Goal: Task Accomplishment & Management: Manage account settings

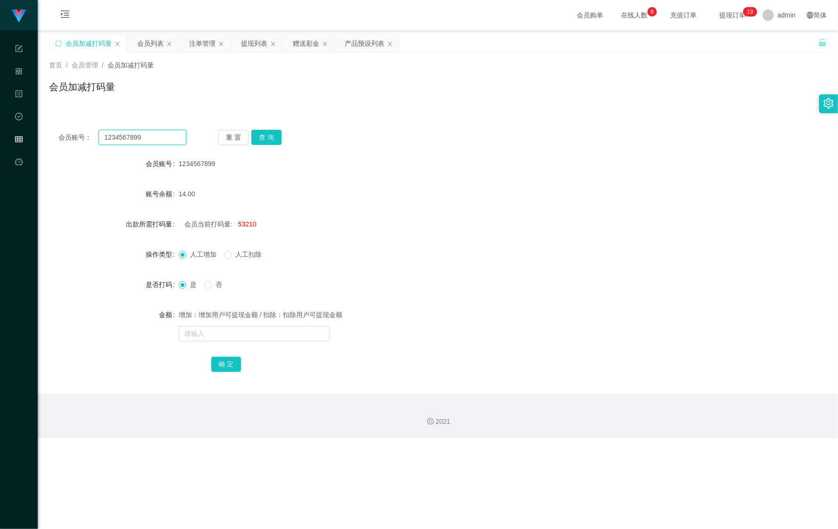
drag, startPoint x: 21, startPoint y: 136, endPoint x: 253, endPoint y: 138, distance: 232.1
click at [17, 136] on section "任务台 系统配置 产品管理 内容中心 数据中心 会员管理 平台首页 保存配置 重置配置 整体风格设置 主题色 导航设置 内容区域宽度 定宽 固定Header …" at bounding box center [419, 219] width 838 height 438
paste input "j1112"
type input "j1112"
click at [275, 133] on button "查 询" at bounding box center [266, 137] width 30 height 15
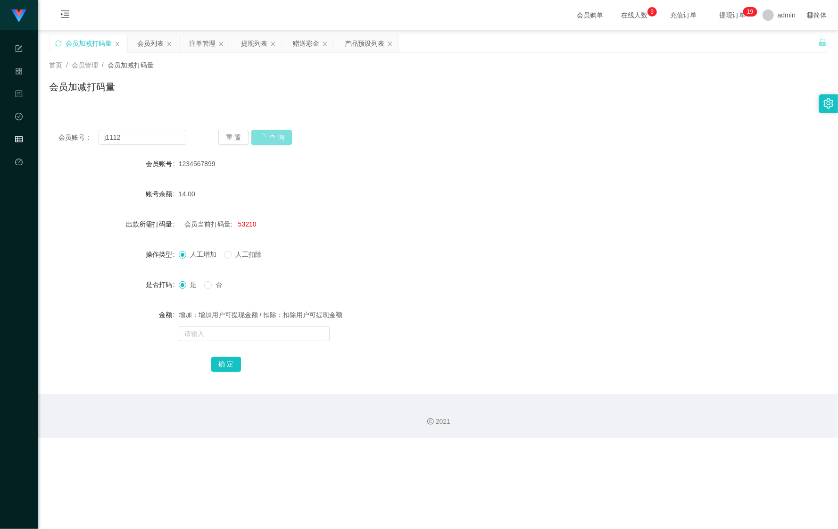
click at [268, 134] on button "查 询" at bounding box center [271, 137] width 41 height 15
click at [233, 257] on span "人工扣除" at bounding box center [249, 254] width 34 height 8
click at [242, 339] on input "text" at bounding box center [254, 333] width 151 height 15
type input "56526"
drag, startPoint x: 220, startPoint y: 363, endPoint x: 202, endPoint y: 329, distance: 38.6
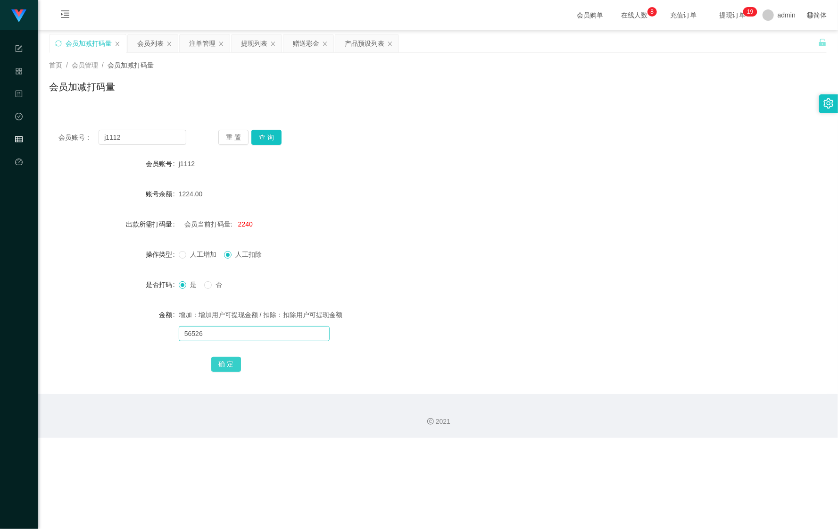
click at [220, 363] on button "确 定" at bounding box center [226, 364] width 30 height 15
drag, startPoint x: 148, startPoint y: 39, endPoint x: 150, endPoint y: 45, distance: 6.9
click at [148, 39] on div "会员列表" at bounding box center [150, 43] width 26 height 18
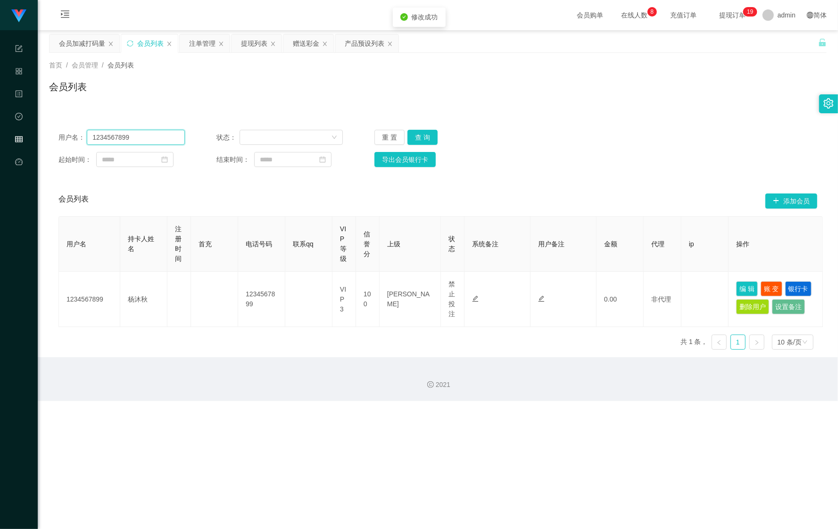
drag, startPoint x: 146, startPoint y: 138, endPoint x: 75, endPoint y: 129, distance: 71.4
click at [4, 129] on section "任务台 系统配置 产品管理 内容中心 数据中心 会员管理 平台首页 保存配置 重置配置 整体风格设置 主题色 导航设置 内容区域宽度 定宽 固定Header …" at bounding box center [419, 200] width 838 height 401
paste input "j1112"
type input "j1112"
click at [416, 137] on button "查 询" at bounding box center [423, 137] width 30 height 15
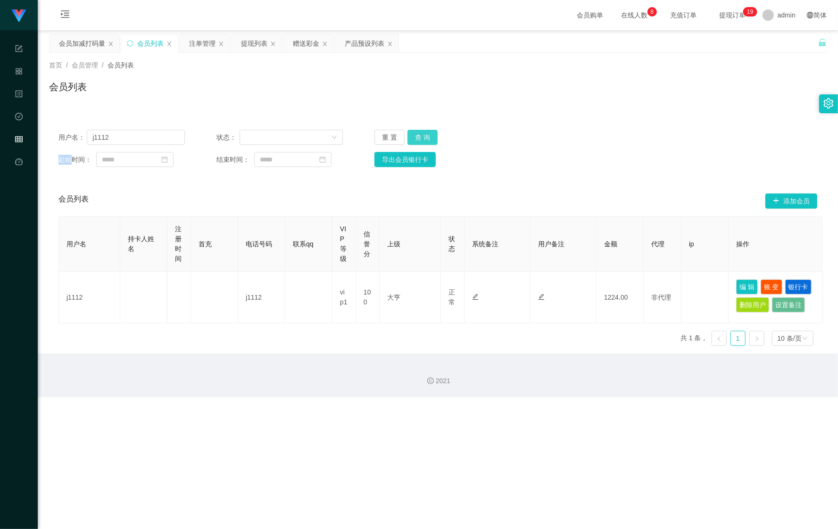
click at [416, 137] on div "重 置 查 询" at bounding box center [438, 137] width 126 height 15
drag, startPoint x: 746, startPoint y: 283, endPoint x: 439, endPoint y: 272, distance: 307.7
click at [742, 283] on button "编 辑" at bounding box center [747, 286] width 22 height 15
type input "j1112"
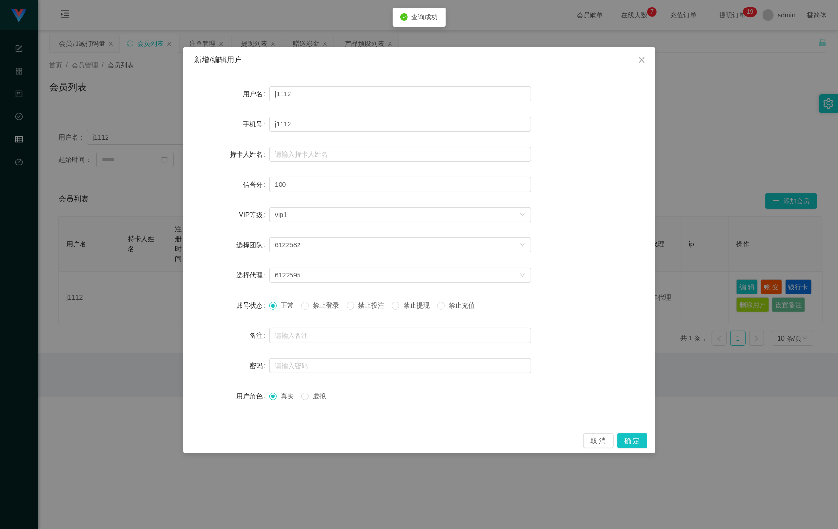
click at [359, 310] on label "禁止投注" at bounding box center [368, 305] width 42 height 10
click at [631, 436] on button "确 定" at bounding box center [632, 440] width 30 height 15
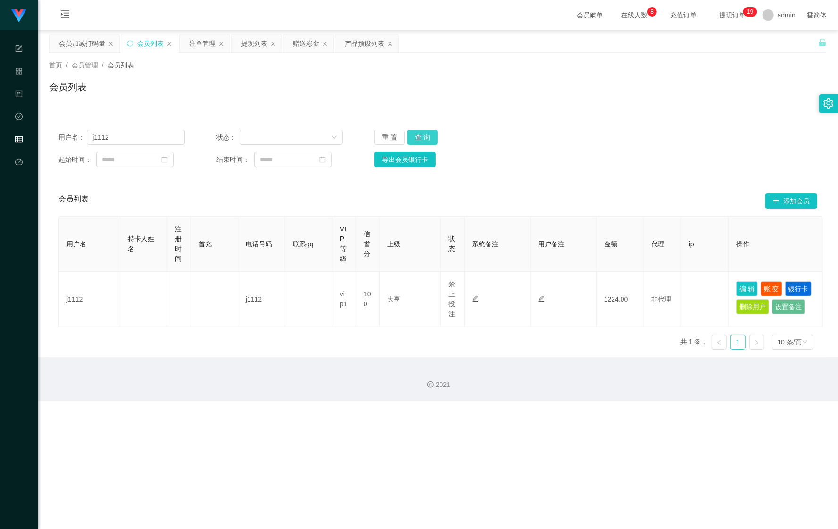
click at [431, 142] on button "查 询" at bounding box center [423, 137] width 30 height 15
click at [429, 141] on div "重 置 查 询" at bounding box center [438, 137] width 126 height 15
click at [429, 140] on button "查 询" at bounding box center [428, 137] width 41 height 15
drag, startPoint x: 131, startPoint y: 134, endPoint x: 167, endPoint y: 78, distance: 66.0
click at [68, 127] on div "用户名： j1112 状态： 重 置 查 询 起始时间： 结束时间： 导出会员银行卡" at bounding box center [438, 148] width 778 height 56
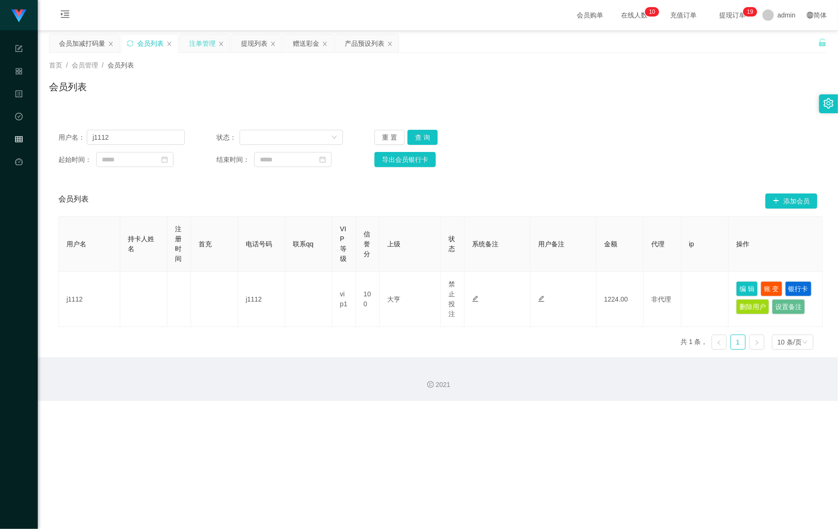
drag, startPoint x: 192, startPoint y: 40, endPoint x: 199, endPoint y: 51, distance: 14.0
click at [192, 40] on div "注单管理" at bounding box center [202, 43] width 26 height 18
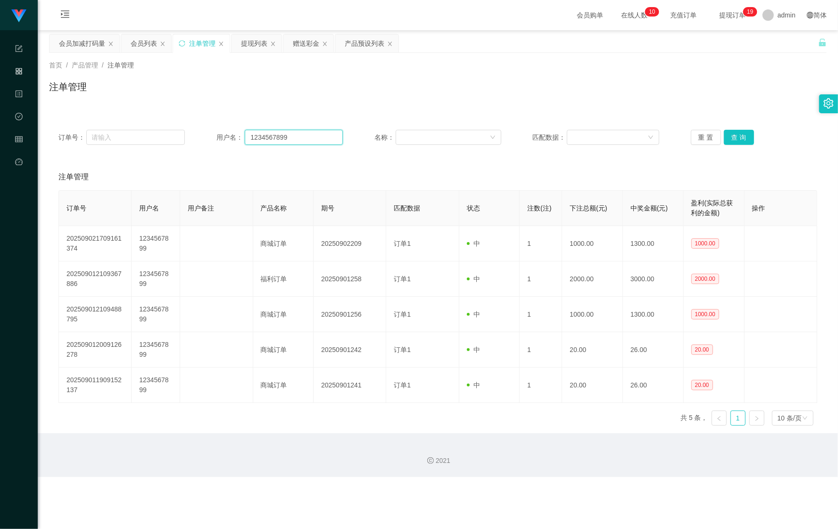
drag, startPoint x: 310, startPoint y: 133, endPoint x: 225, endPoint y: 129, distance: 85.4
click at [225, 130] on div "用户名： 1234567899" at bounding box center [280, 137] width 126 height 15
paste input "j1112"
type input "j1112"
click at [729, 131] on button "查 询" at bounding box center [739, 137] width 30 height 15
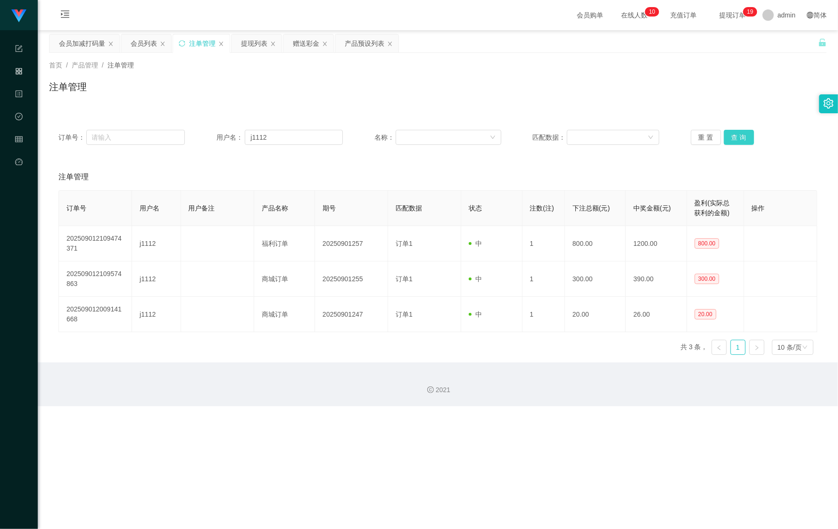
click at [729, 131] on div "重 置 查 询" at bounding box center [754, 137] width 126 height 15
click at [153, 43] on div "会员列表" at bounding box center [144, 43] width 26 height 18
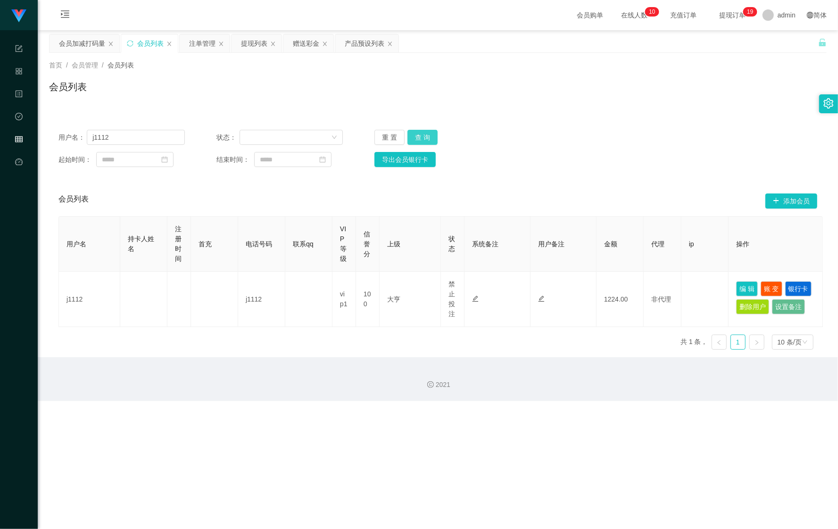
click at [419, 134] on button "查 询" at bounding box center [423, 137] width 30 height 15
click at [89, 48] on div "会员加减打码量" at bounding box center [82, 43] width 46 height 18
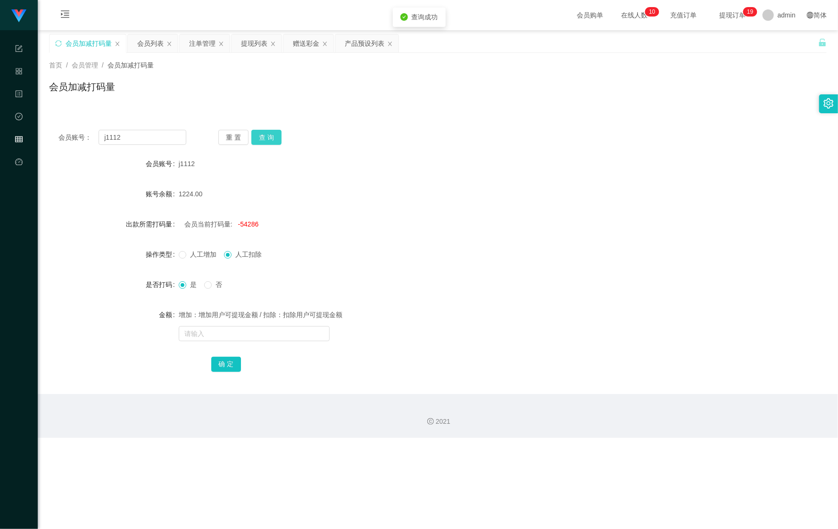
click at [266, 138] on button "查 询" at bounding box center [266, 137] width 30 height 15
click at [270, 138] on button "查 询" at bounding box center [266, 137] width 30 height 15
click at [151, 50] on div "会员列表" at bounding box center [150, 43] width 26 height 18
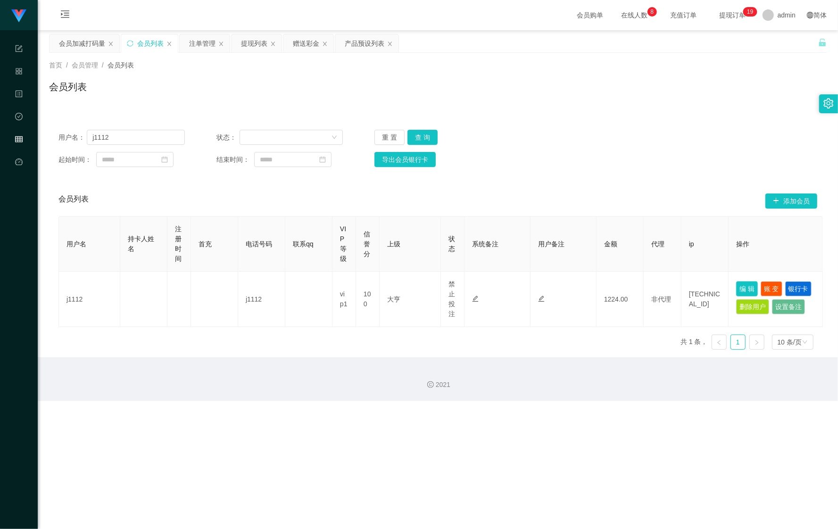
drag, startPoint x: 744, startPoint y: 286, endPoint x: 727, endPoint y: 297, distance: 20.2
click at [744, 286] on button "编 辑" at bounding box center [747, 288] width 22 height 15
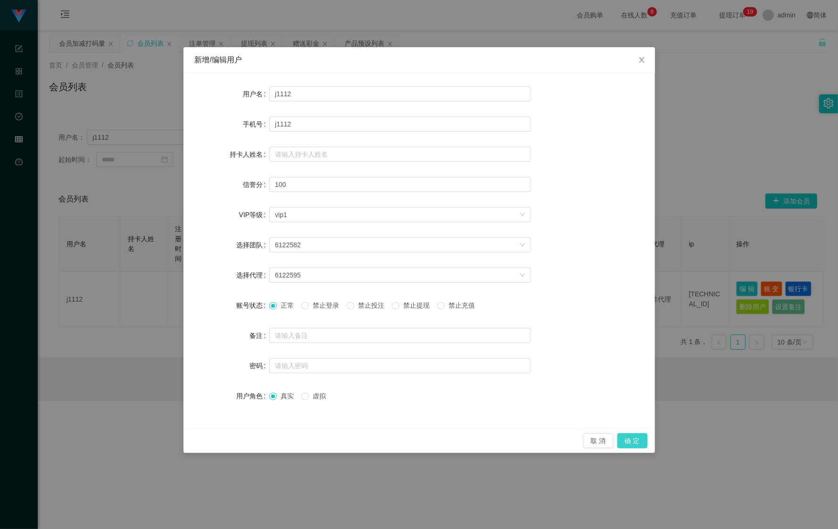
click at [632, 434] on button "确 定" at bounding box center [632, 440] width 30 height 15
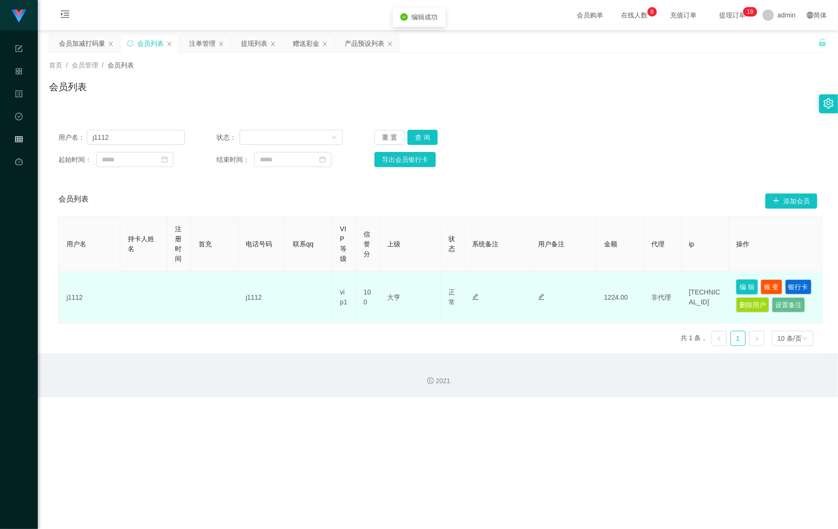
click at [742, 287] on button "编 辑" at bounding box center [747, 286] width 22 height 15
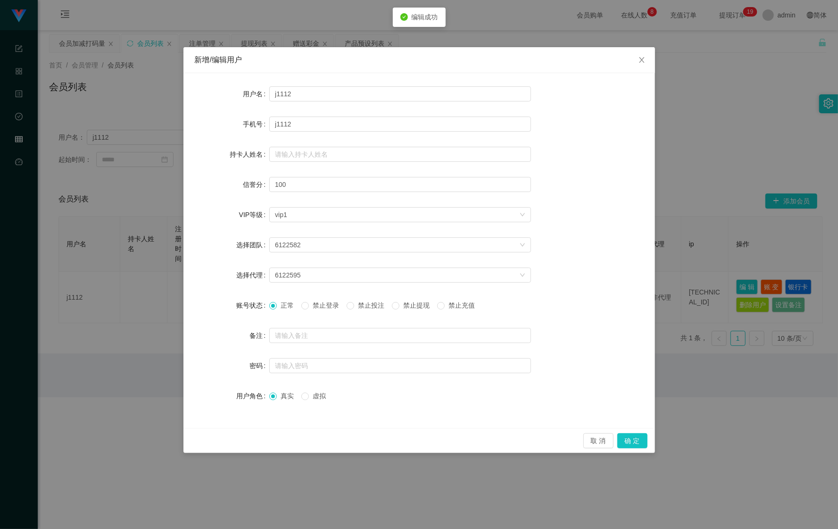
click at [370, 307] on span "禁止投注" at bounding box center [371, 305] width 34 height 8
click at [630, 435] on button "确 定" at bounding box center [632, 440] width 30 height 15
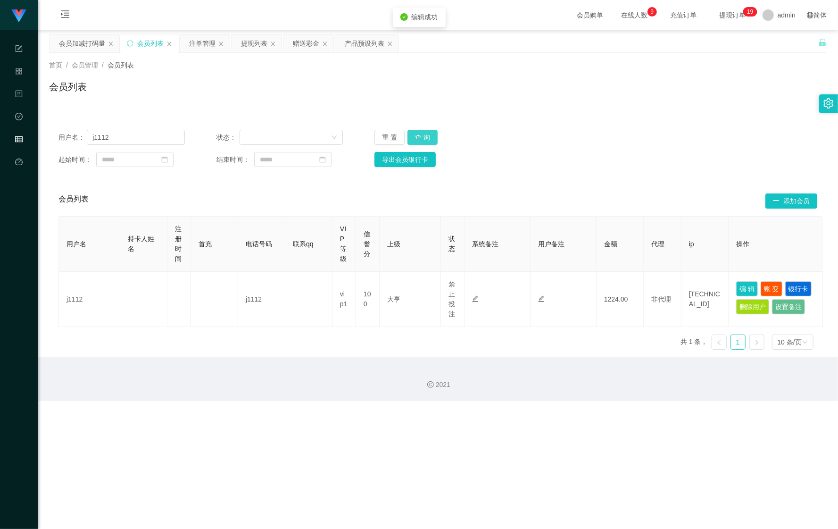
click at [430, 139] on button "查 询" at bounding box center [423, 137] width 30 height 15
click at [430, 138] on button "查 询" at bounding box center [423, 137] width 30 height 15
click at [431, 138] on div "重 置 查 询" at bounding box center [438, 137] width 126 height 15
click at [431, 138] on button "查 询" at bounding box center [423, 137] width 30 height 15
click at [434, 138] on button "查 询" at bounding box center [428, 137] width 41 height 15
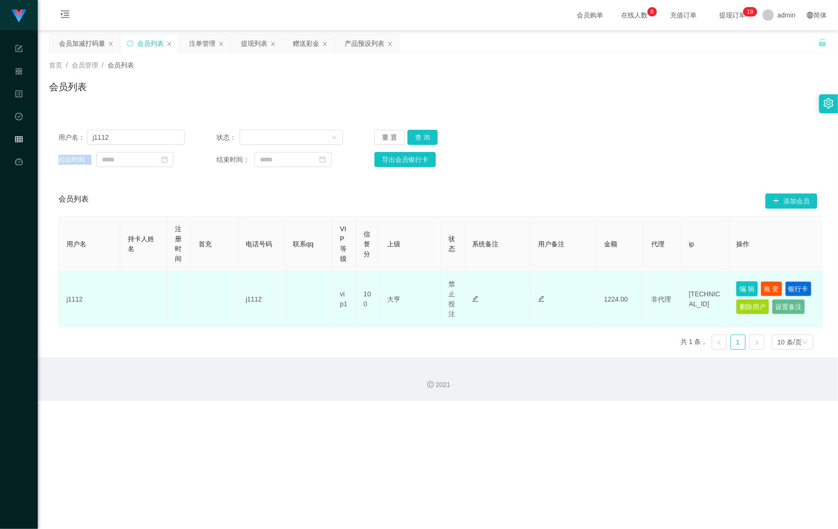
click at [751, 291] on button "编 辑" at bounding box center [747, 288] width 22 height 15
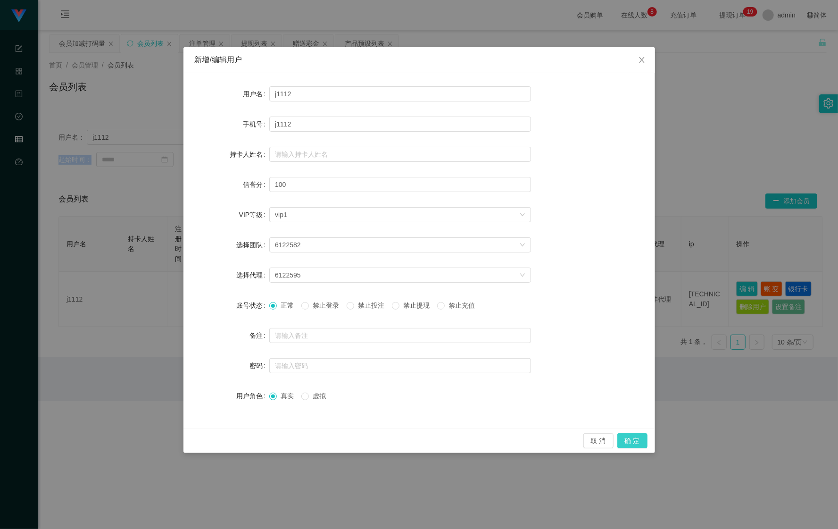
click at [642, 443] on button "确 定" at bounding box center [632, 440] width 30 height 15
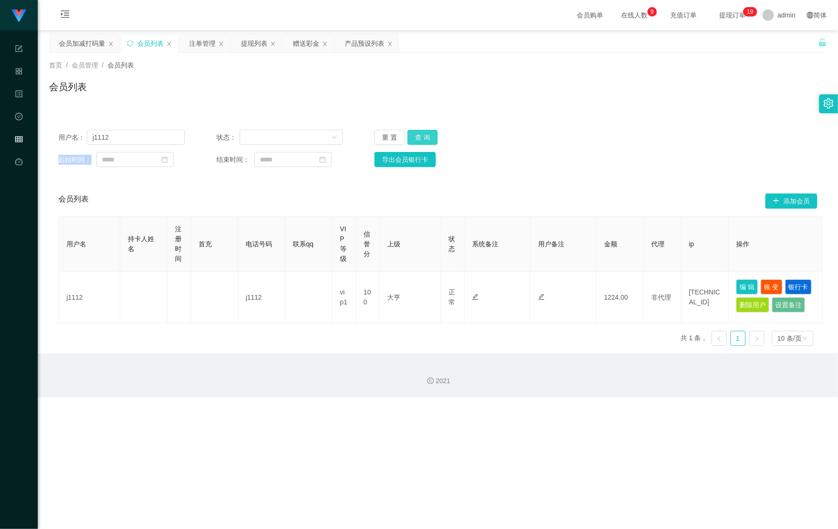
click at [420, 136] on button "查 询" at bounding box center [423, 137] width 30 height 15
click at [420, 136] on div "重 置 查 询" at bounding box center [438, 137] width 126 height 15
click at [420, 136] on button "查 询" at bounding box center [423, 137] width 30 height 15
click at [420, 136] on div "重 置 查 询" at bounding box center [438, 137] width 126 height 15
click at [200, 44] on div "注单管理" at bounding box center [202, 43] width 26 height 18
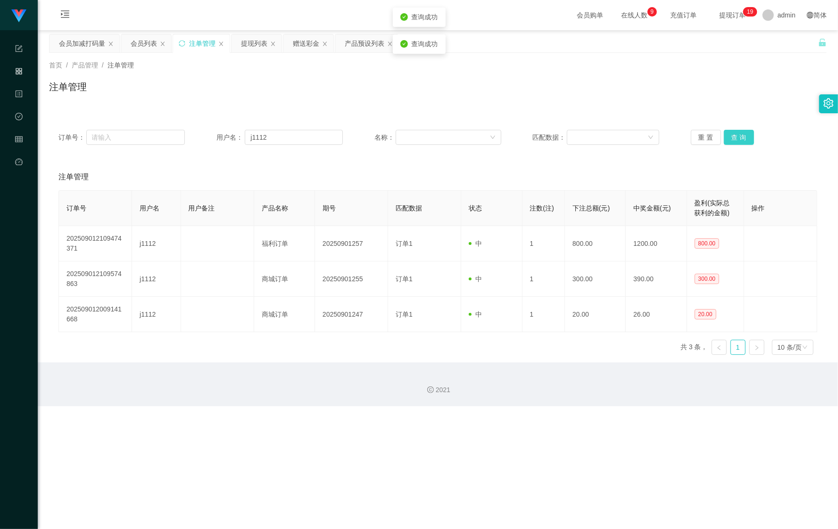
click at [726, 140] on button "查 询" at bounding box center [739, 137] width 30 height 15
click at [726, 140] on div "重 置 查 询" at bounding box center [754, 137] width 126 height 15
click at [726, 139] on button "查 询" at bounding box center [739, 137] width 30 height 15
click at [730, 141] on button "查 询" at bounding box center [739, 137] width 30 height 15
click at [730, 141] on button "查 询" at bounding box center [744, 137] width 41 height 15
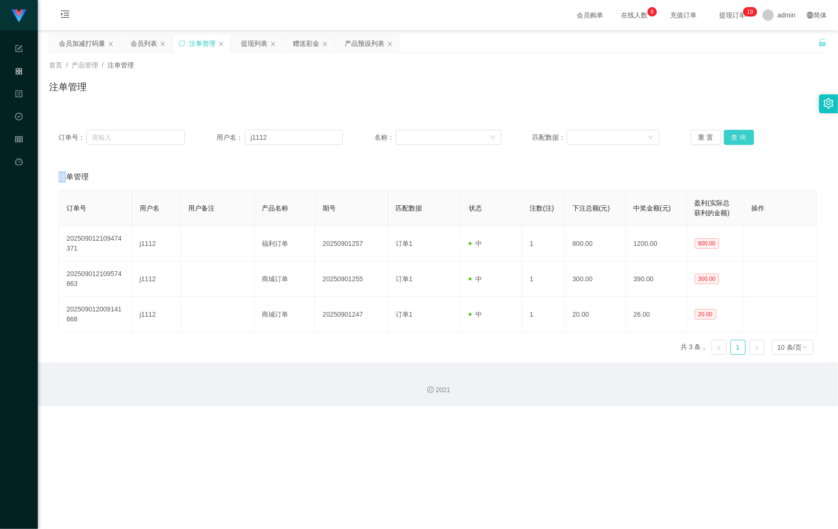
click at [731, 140] on button "查 询" at bounding box center [739, 137] width 30 height 15
click at [731, 140] on div "重 置 查 询" at bounding box center [754, 137] width 126 height 15
click at [731, 140] on button "查 询" at bounding box center [739, 137] width 30 height 15
click at [150, 48] on div "会员列表" at bounding box center [144, 43] width 26 height 18
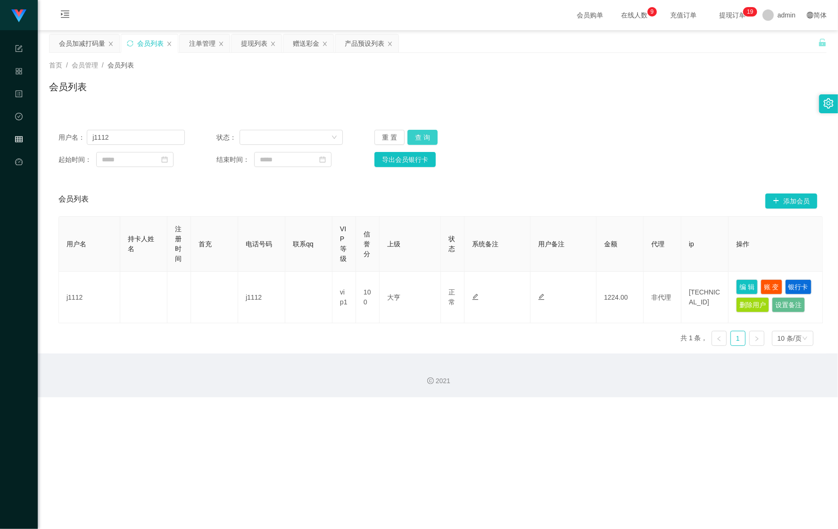
click at [421, 135] on button "查 询" at bounding box center [423, 137] width 30 height 15
click at [421, 135] on button "查 询" at bounding box center [428, 137] width 41 height 15
click at [423, 136] on button "查 询" at bounding box center [423, 137] width 30 height 15
click at [424, 136] on div "重 置 查 询" at bounding box center [438, 137] width 126 height 15
click at [425, 136] on button "查 询" at bounding box center [423, 137] width 30 height 15
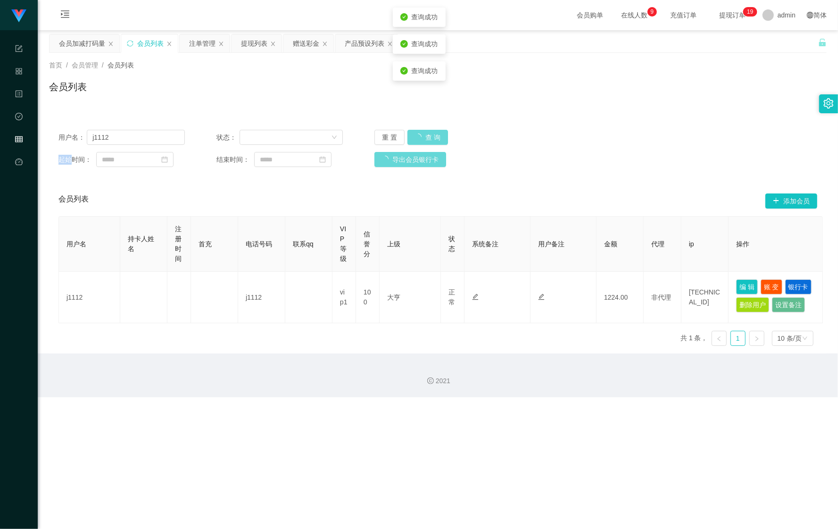
click at [425, 137] on div "重 置 查 询" at bounding box center [438, 137] width 126 height 15
click at [427, 137] on button "查 询" at bounding box center [423, 137] width 30 height 15
click at [428, 138] on button "查 询" at bounding box center [423, 137] width 30 height 15
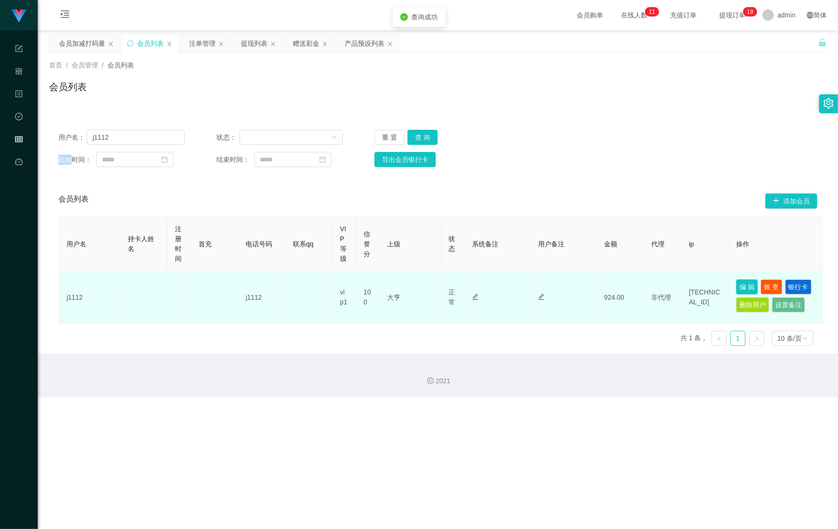
click at [742, 291] on button "编 辑" at bounding box center [747, 286] width 22 height 15
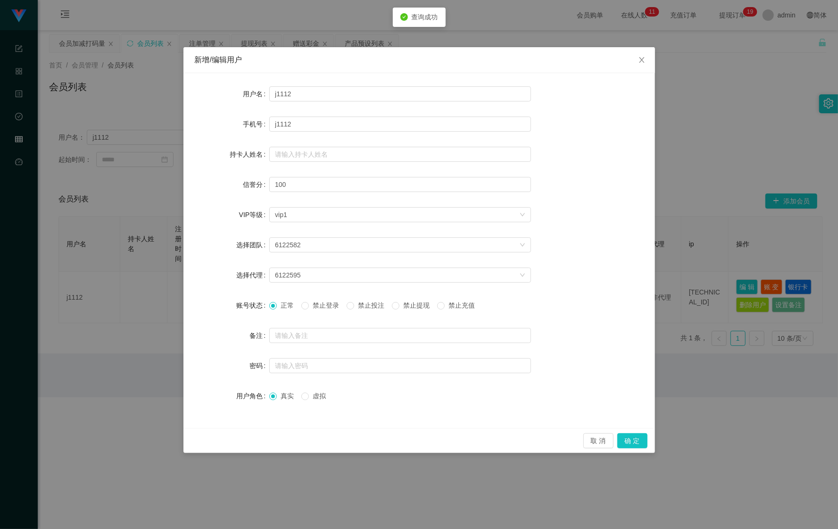
click at [380, 307] on span "禁止投注" at bounding box center [371, 305] width 34 height 8
click at [634, 443] on button "确 定" at bounding box center [632, 440] width 30 height 15
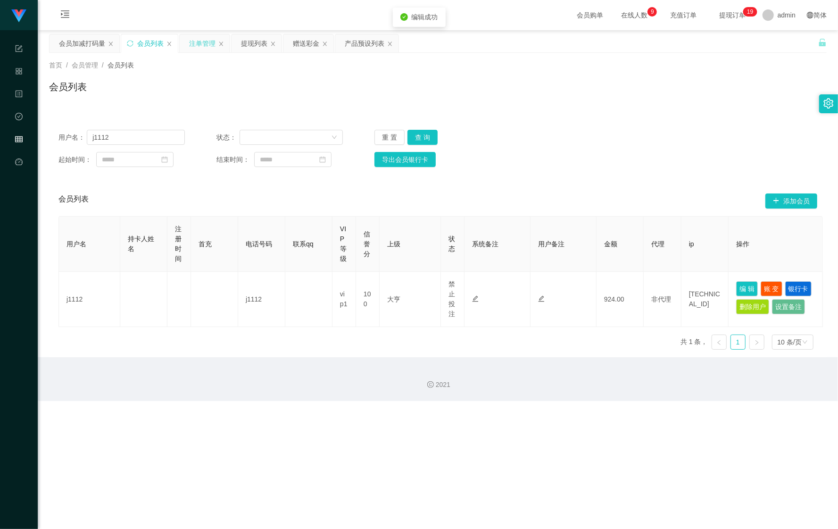
click at [193, 49] on div "注单管理" at bounding box center [202, 43] width 26 height 18
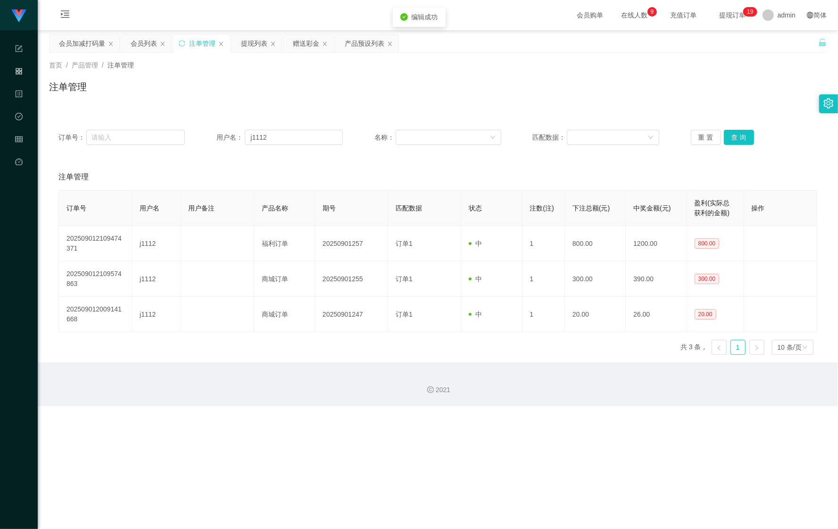
drag, startPoint x: 735, startPoint y: 127, endPoint x: 740, endPoint y: 134, distance: 8.8
click at [736, 129] on div "订单号： 用户名： j1112 名称： 匹配数据： 重 置 查 询" at bounding box center [438, 137] width 778 height 34
click at [740, 134] on button "查 询" at bounding box center [739, 137] width 30 height 15
click at [740, 134] on div "重 置 查 询" at bounding box center [754, 137] width 126 height 15
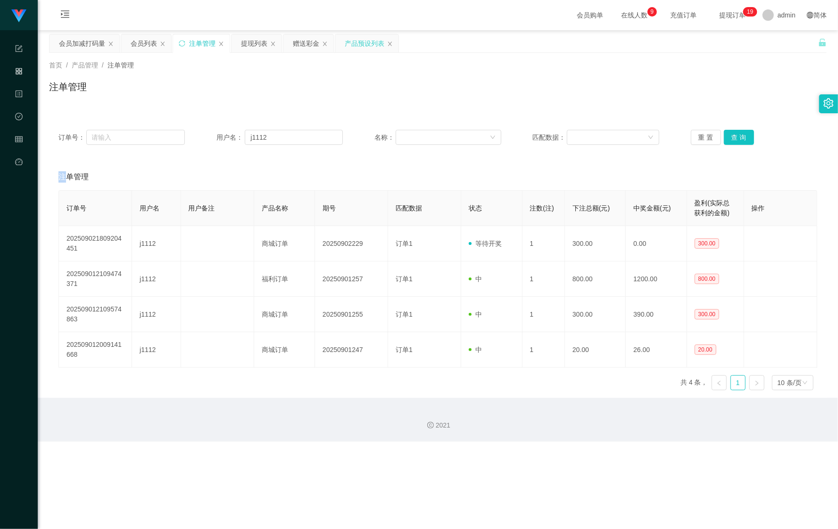
click at [355, 43] on div "产品预设列表" at bounding box center [365, 43] width 40 height 18
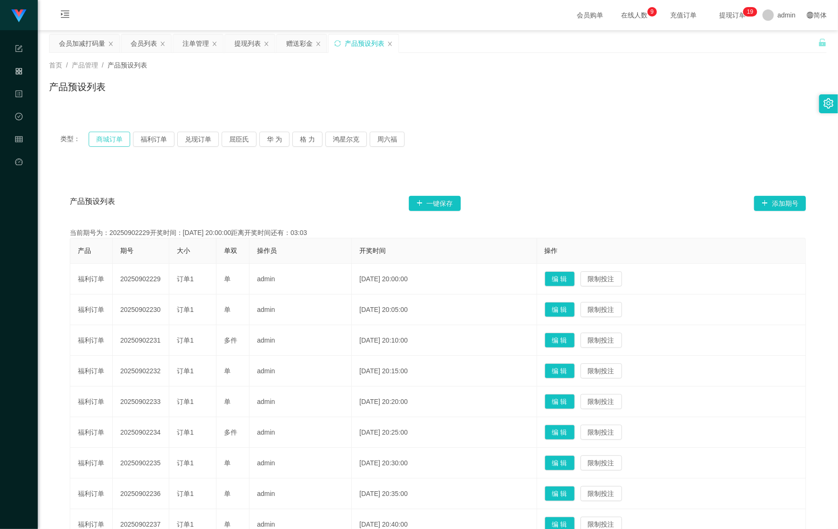
click at [108, 138] on button "商城订单" at bounding box center [110, 139] width 42 height 15
click at [85, 42] on div "会员加减打码量" at bounding box center [82, 43] width 46 height 18
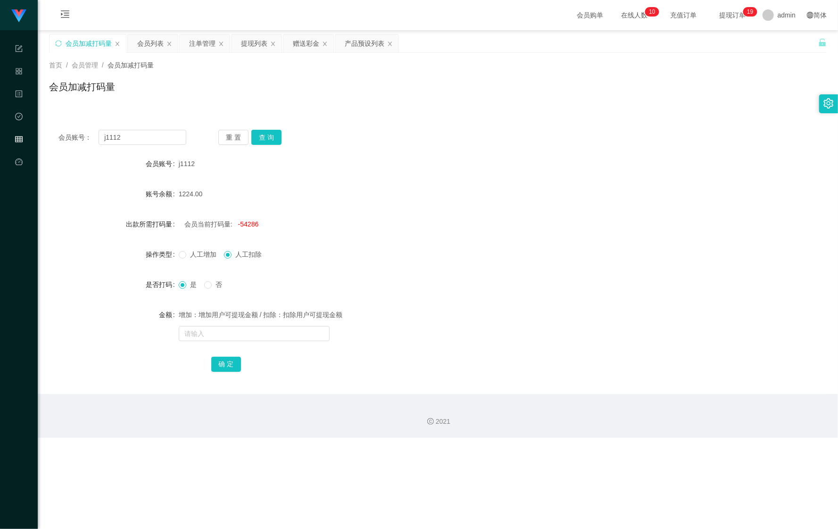
drag, startPoint x: 155, startPoint y: 48, endPoint x: 211, endPoint y: 68, distance: 60.1
click at [155, 48] on div "会员列表" at bounding box center [150, 43] width 26 height 18
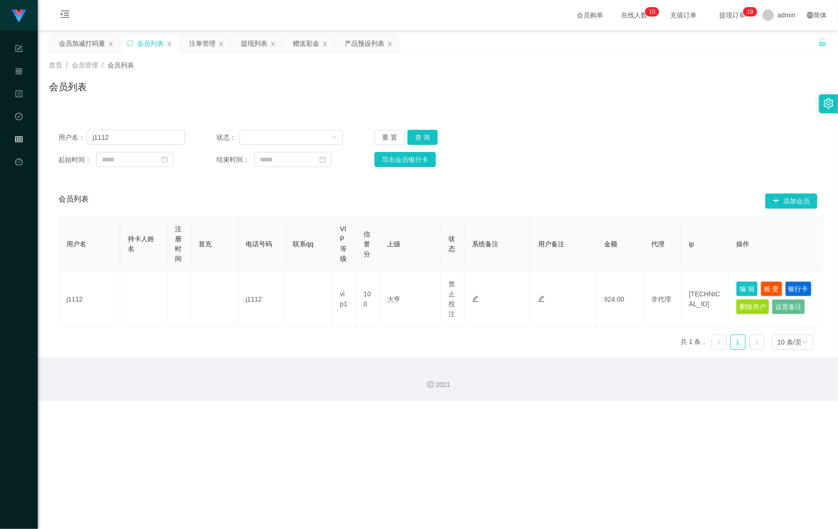
click at [440, 131] on div "重 置 查 询" at bounding box center [438, 137] width 126 height 15
click at [426, 140] on button "查 询" at bounding box center [423, 137] width 30 height 15
click at [425, 135] on button "查 询" at bounding box center [423, 137] width 30 height 15
click at [425, 135] on div "重 置 查 询" at bounding box center [438, 137] width 126 height 15
click at [202, 47] on div "注单管理" at bounding box center [202, 43] width 26 height 18
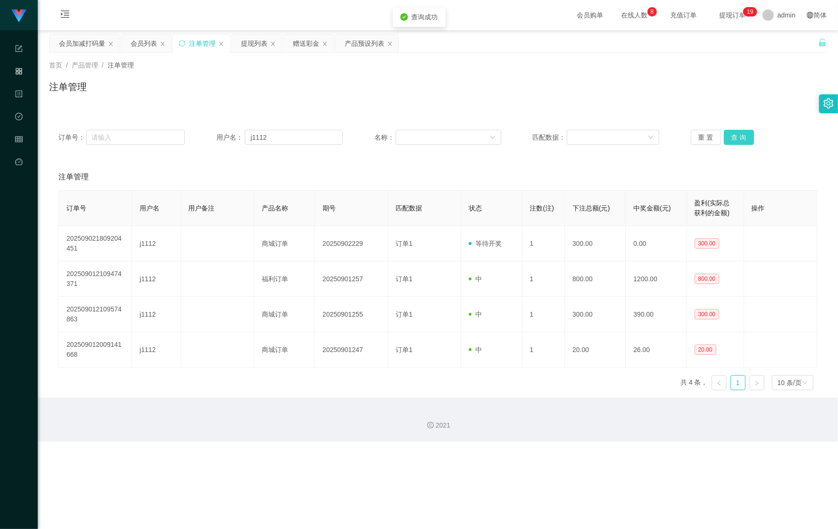
click at [738, 144] on button "查 询" at bounding box center [739, 137] width 30 height 15
click at [736, 143] on div "重 置 查 询" at bounding box center [754, 137] width 126 height 15
click at [736, 143] on button "查 询" at bounding box center [739, 137] width 30 height 15
click at [140, 42] on div "会员列表" at bounding box center [144, 43] width 26 height 18
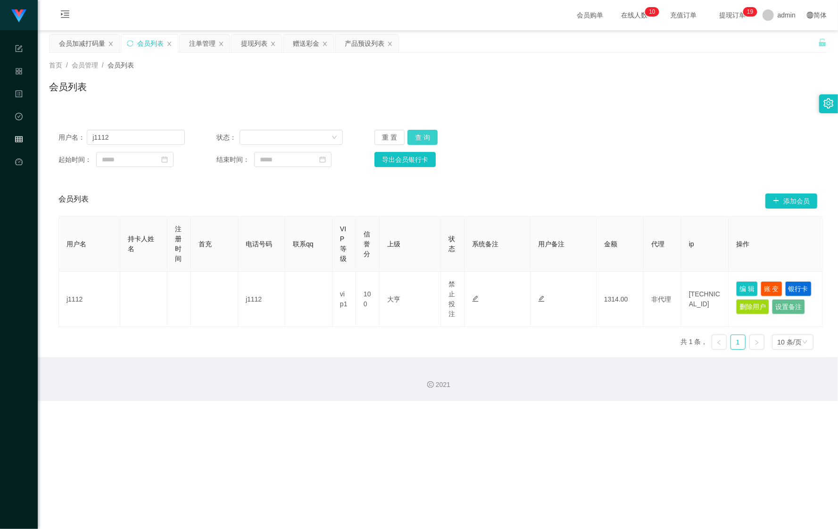
click at [430, 142] on button "查 询" at bounding box center [423, 137] width 30 height 15
click at [429, 142] on button "查 询" at bounding box center [428, 137] width 41 height 15
click at [85, 40] on div "会员加减打码量" at bounding box center [82, 43] width 46 height 18
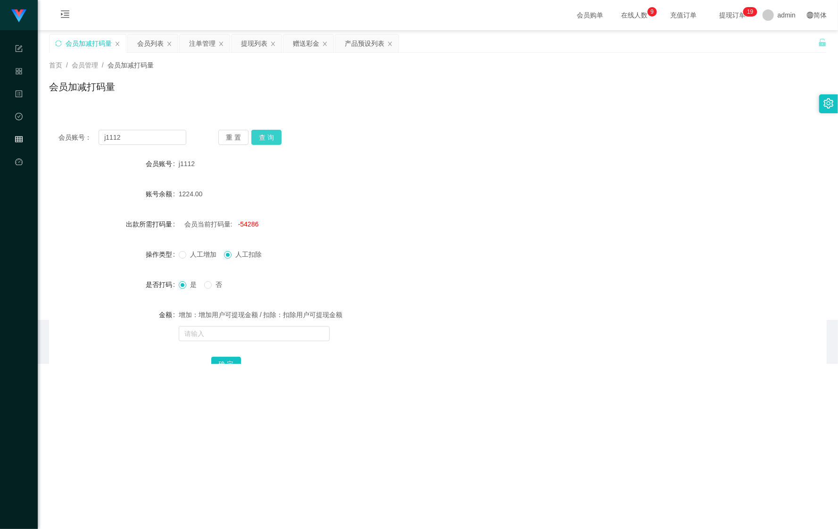
click at [273, 135] on button "查 询" at bounding box center [266, 137] width 30 height 15
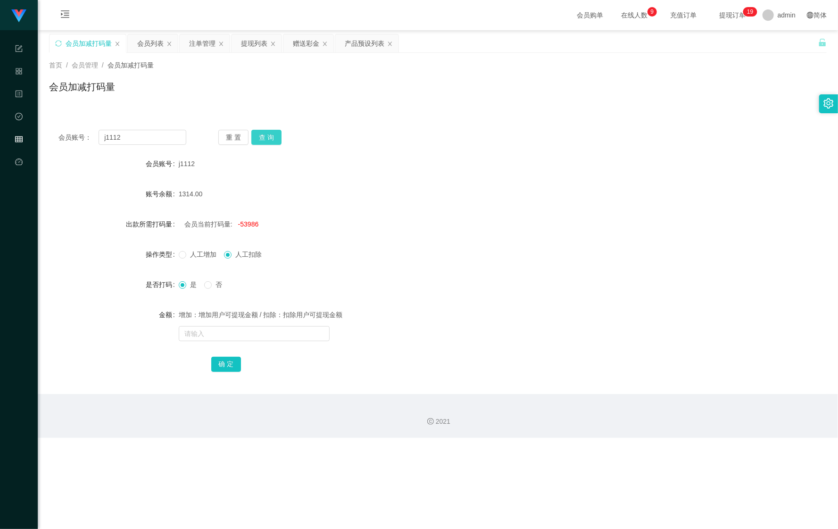
click at [273, 135] on button "查 询" at bounding box center [266, 137] width 30 height 15
click at [151, 44] on div "会员列表" at bounding box center [150, 43] width 26 height 18
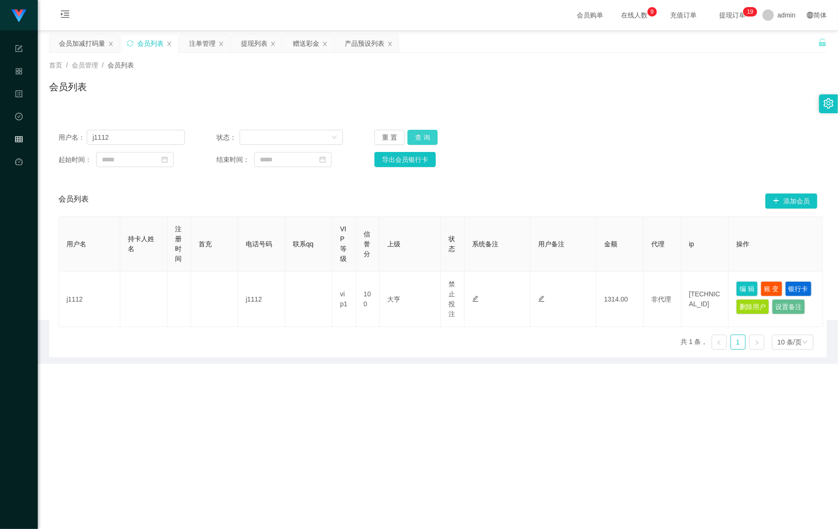
click at [423, 136] on button "查 询" at bounding box center [423, 137] width 30 height 15
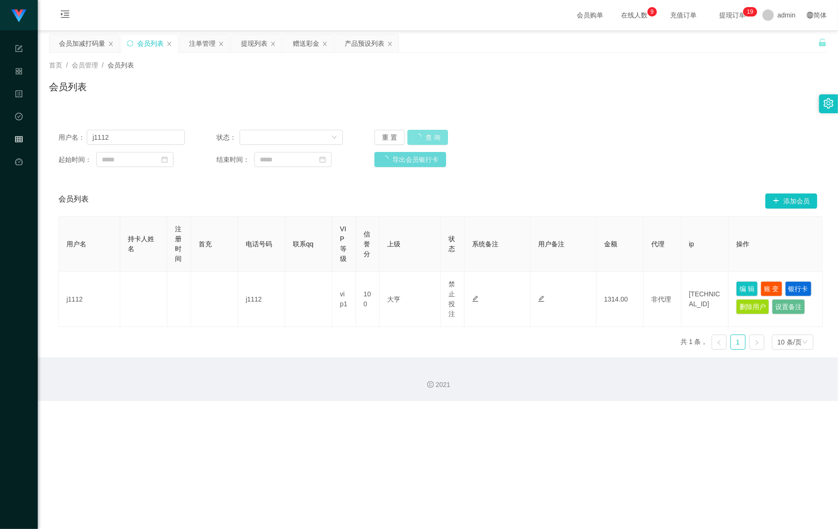
click at [423, 136] on button "查 询" at bounding box center [428, 137] width 41 height 15
click at [200, 49] on div "注单管理" at bounding box center [202, 43] width 26 height 18
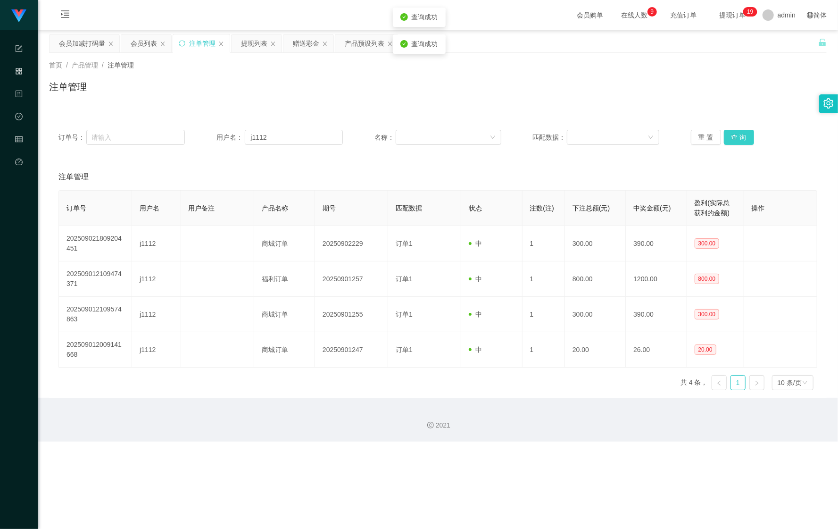
click at [740, 141] on button "查 询" at bounding box center [739, 137] width 30 height 15
click at [740, 141] on div "重 置 查 询" at bounding box center [754, 137] width 126 height 15
click at [139, 48] on div "会员列表" at bounding box center [144, 43] width 26 height 18
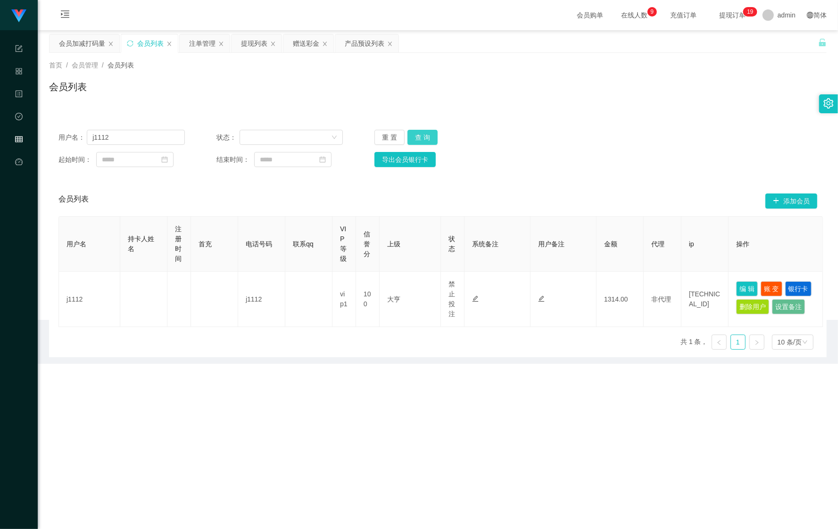
click at [416, 135] on button "查 询" at bounding box center [423, 137] width 30 height 15
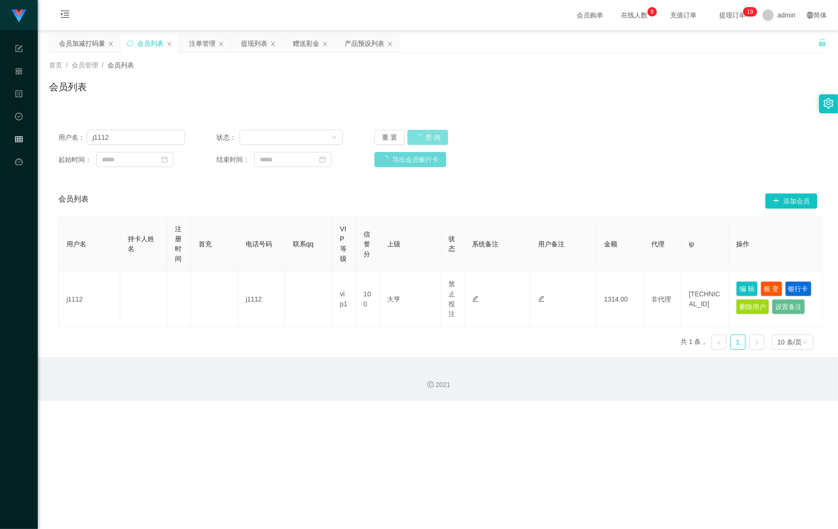
click at [416, 135] on button "查 询" at bounding box center [428, 137] width 41 height 15
click at [427, 142] on button "查 询" at bounding box center [423, 137] width 30 height 15
click at [70, 40] on div "会员加减打码量" at bounding box center [82, 43] width 46 height 18
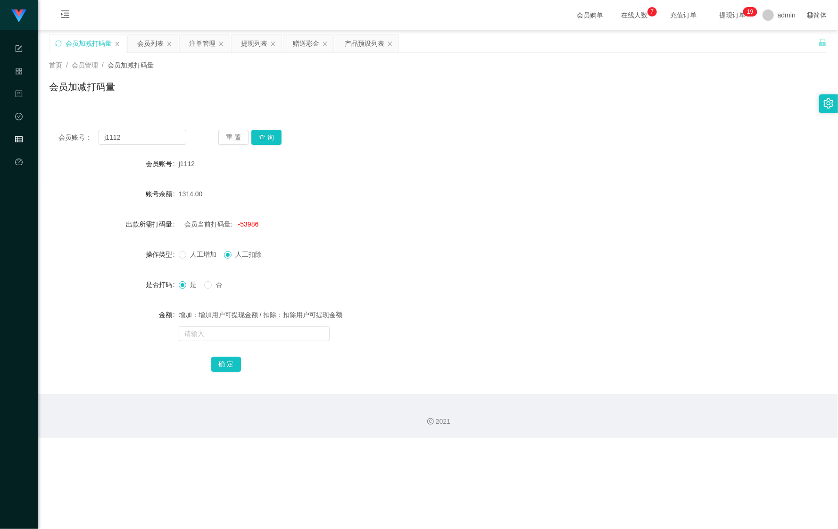
click at [249, 222] on span "-53986" at bounding box center [248, 224] width 21 height 8
copy span "53986"
click at [202, 329] on input "text" at bounding box center [254, 333] width 151 height 15
paste input "53986"
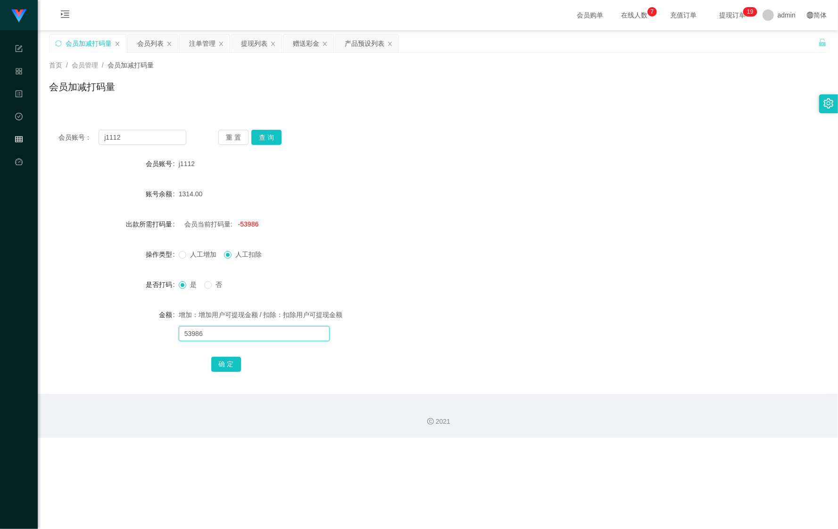
type input "53986"
drag, startPoint x: 182, startPoint y: 259, endPoint x: 217, endPoint y: 296, distance: 50.7
click at [182, 259] on label "人工增加" at bounding box center [200, 255] width 42 height 10
click at [225, 362] on button "确 定" at bounding box center [226, 364] width 30 height 15
click at [215, 337] on input "text" at bounding box center [254, 333] width 151 height 15
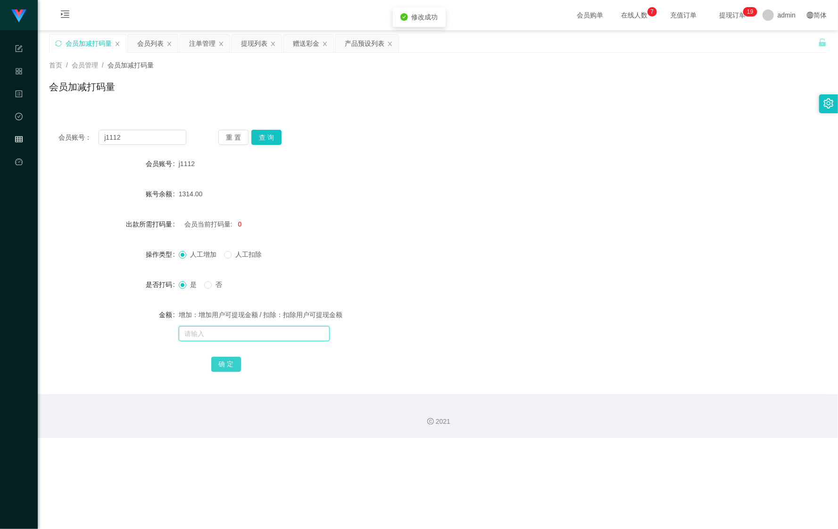
paste input "53986"
type input "53986"
click at [213, 357] on button "确 定" at bounding box center [226, 364] width 30 height 15
click at [212, 336] on input "text" at bounding box center [254, 333] width 151 height 15
paste input "53986"
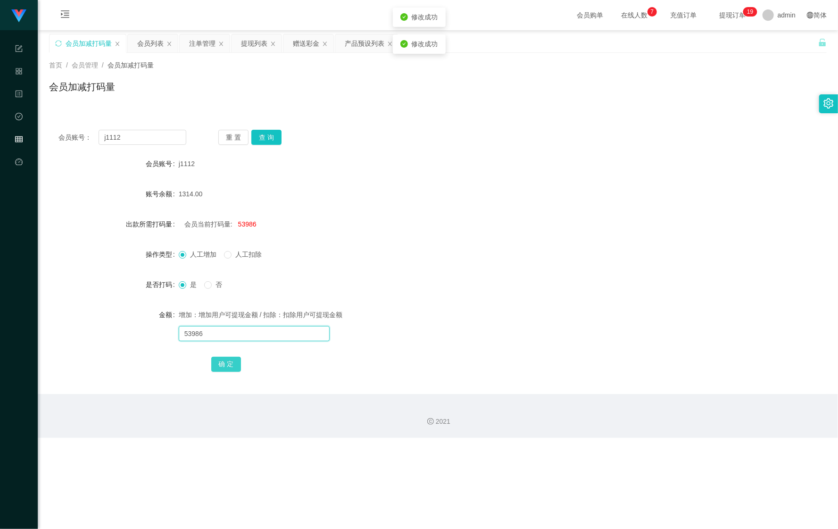
type input "53986"
click at [214, 363] on button "确 定" at bounding box center [226, 364] width 30 height 15
click at [160, 46] on div "会员列表" at bounding box center [150, 43] width 26 height 18
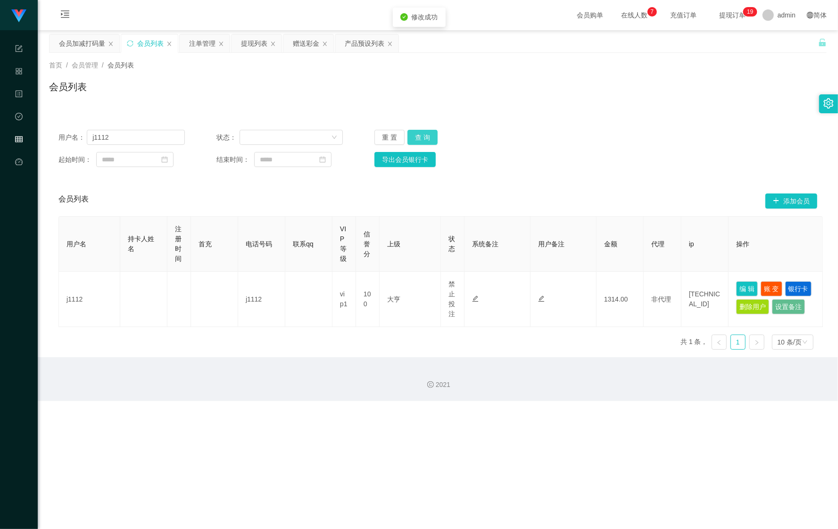
click at [431, 130] on button "查 询" at bounding box center [423, 137] width 30 height 15
click at [431, 131] on div "重 置 查 询" at bounding box center [438, 137] width 126 height 15
click at [431, 131] on button "查 询" at bounding box center [423, 137] width 30 height 15
click at [425, 142] on button "查 询" at bounding box center [423, 137] width 30 height 15
click at [425, 142] on button "查 询" at bounding box center [428, 137] width 41 height 15
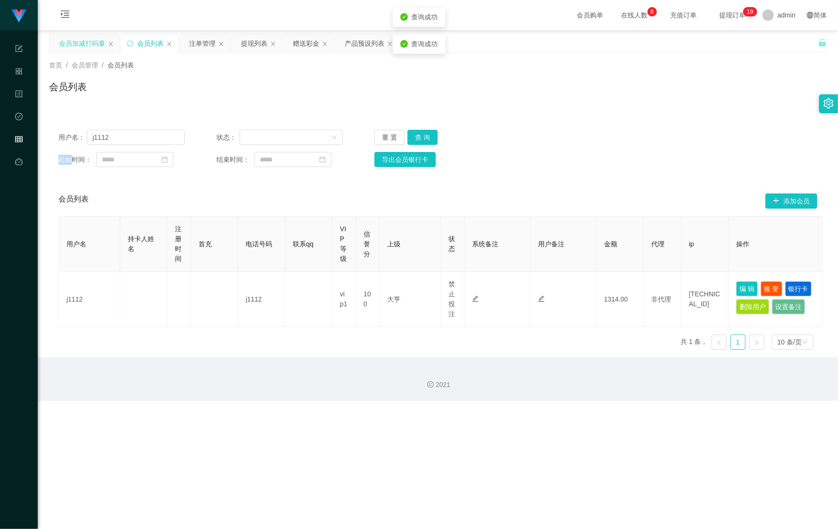
click at [72, 46] on div "会员加减打码量" at bounding box center [82, 43] width 46 height 18
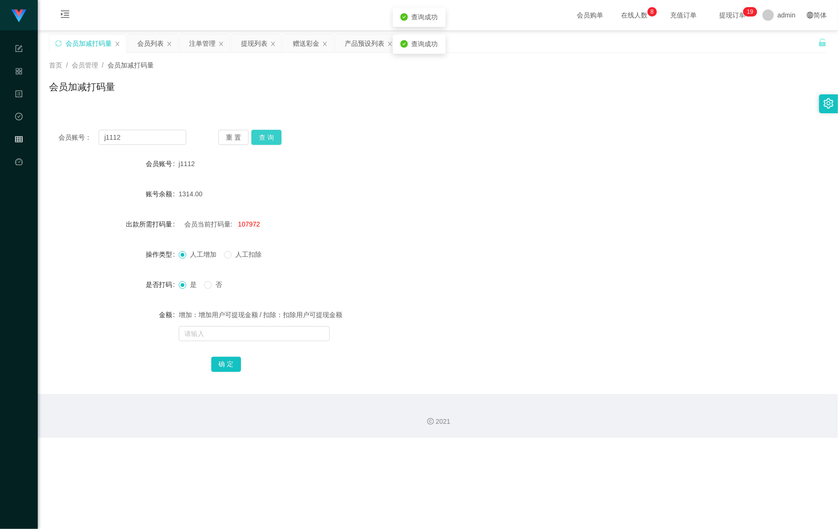
click at [272, 138] on button "查 询" at bounding box center [266, 137] width 30 height 15
